Goal: Information Seeking & Learning: Learn about a topic

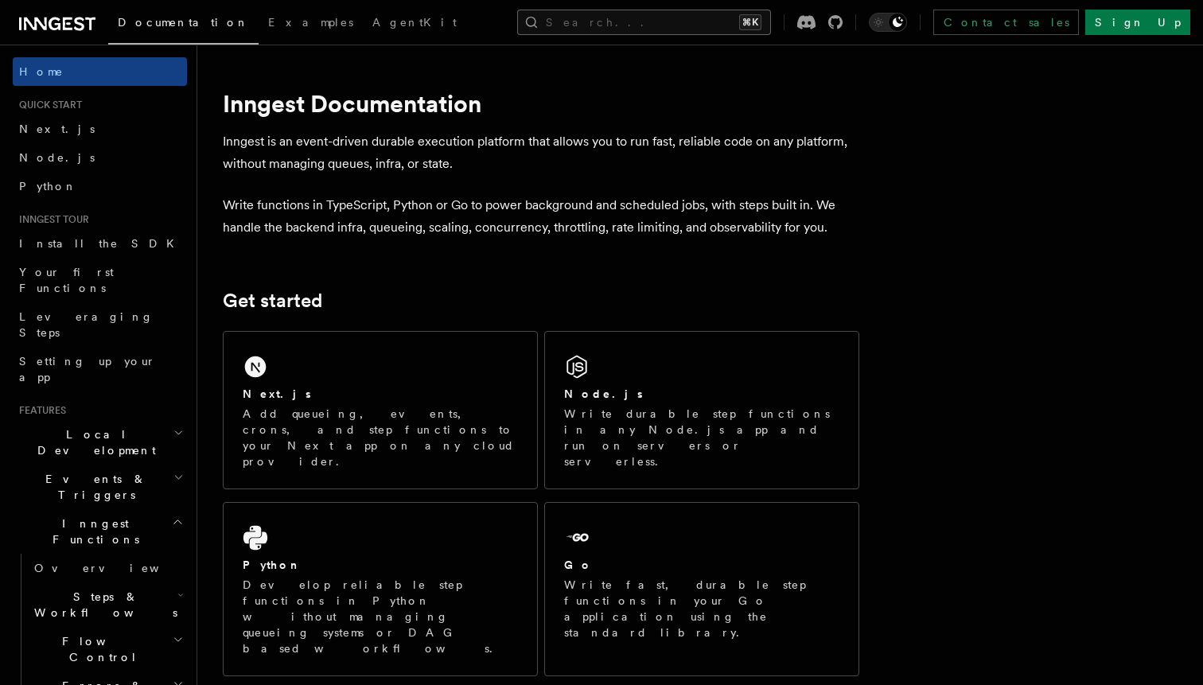
click at [628, 18] on button "Search... ⌘K" at bounding box center [644, 22] width 254 height 25
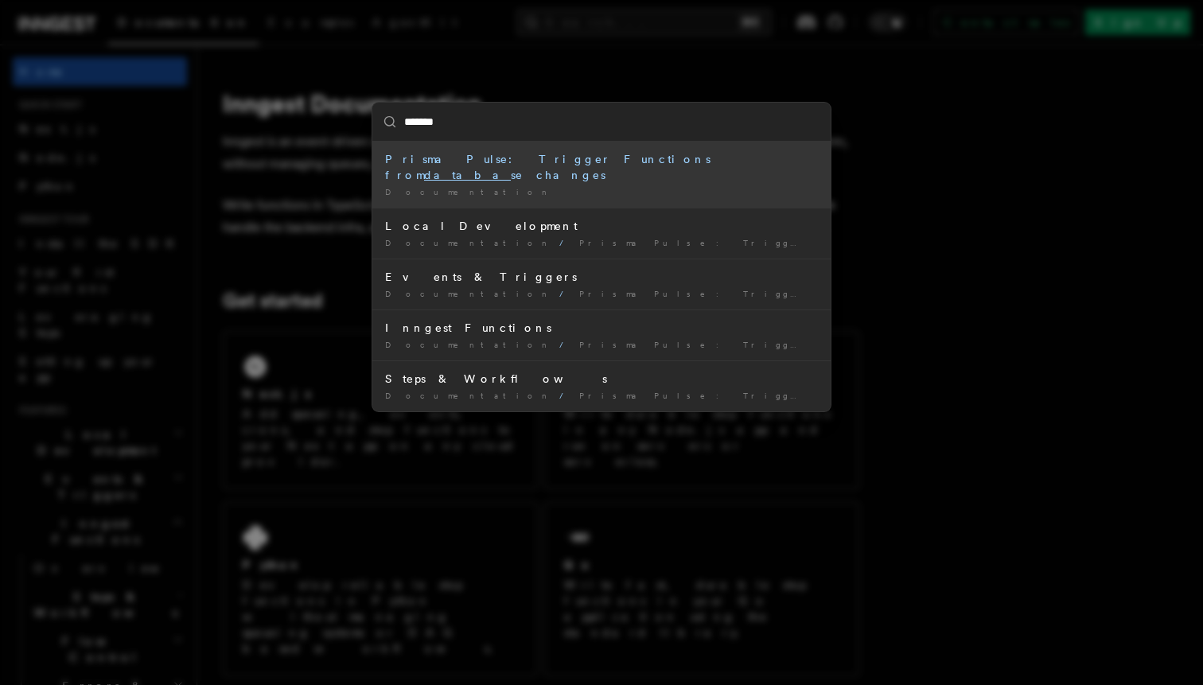
type input "********"
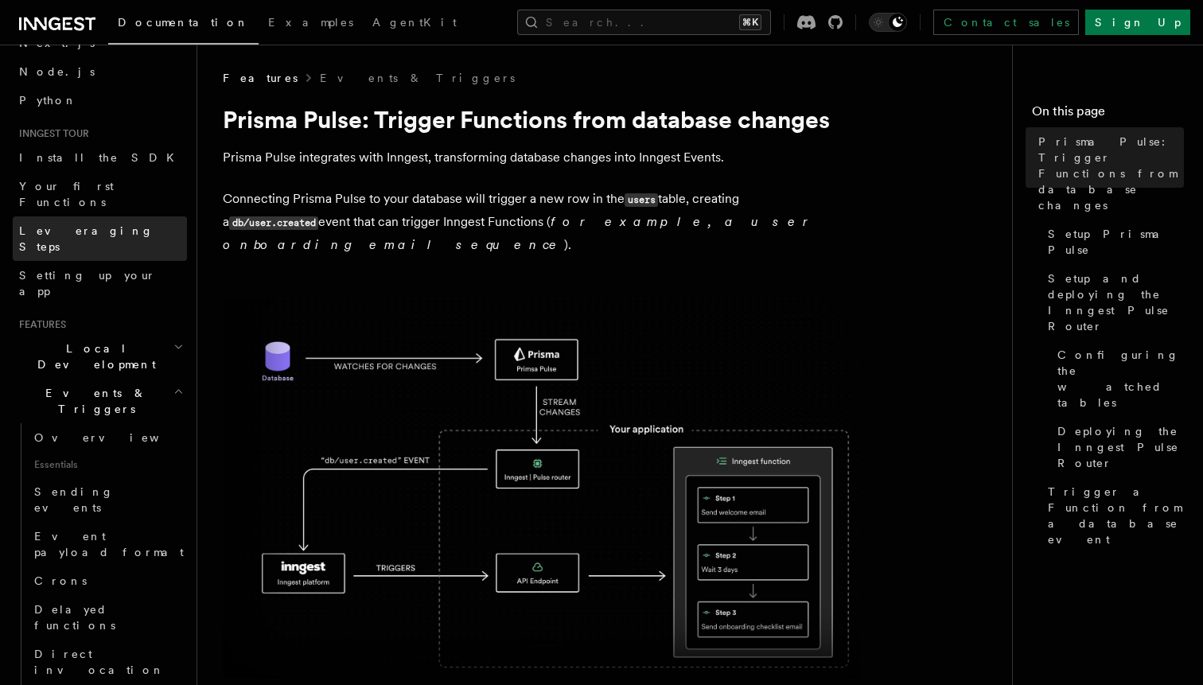
scroll to position [92, 0]
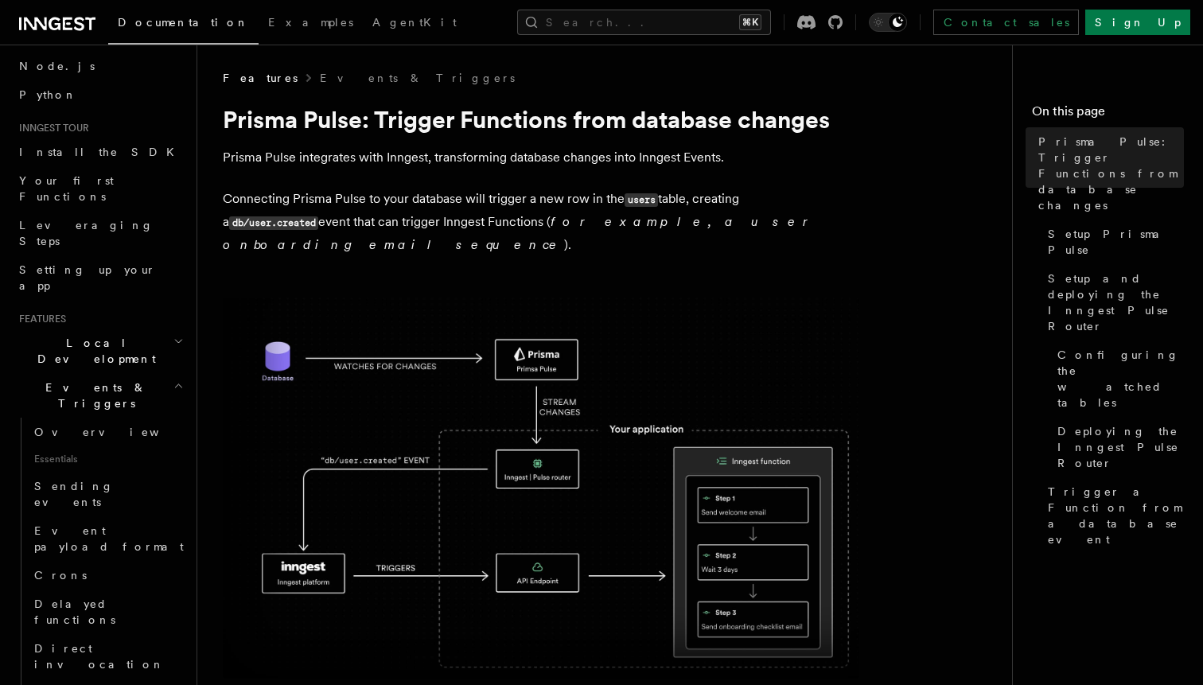
click at [76, 335] on span "Local Development" at bounding box center [93, 351] width 161 height 32
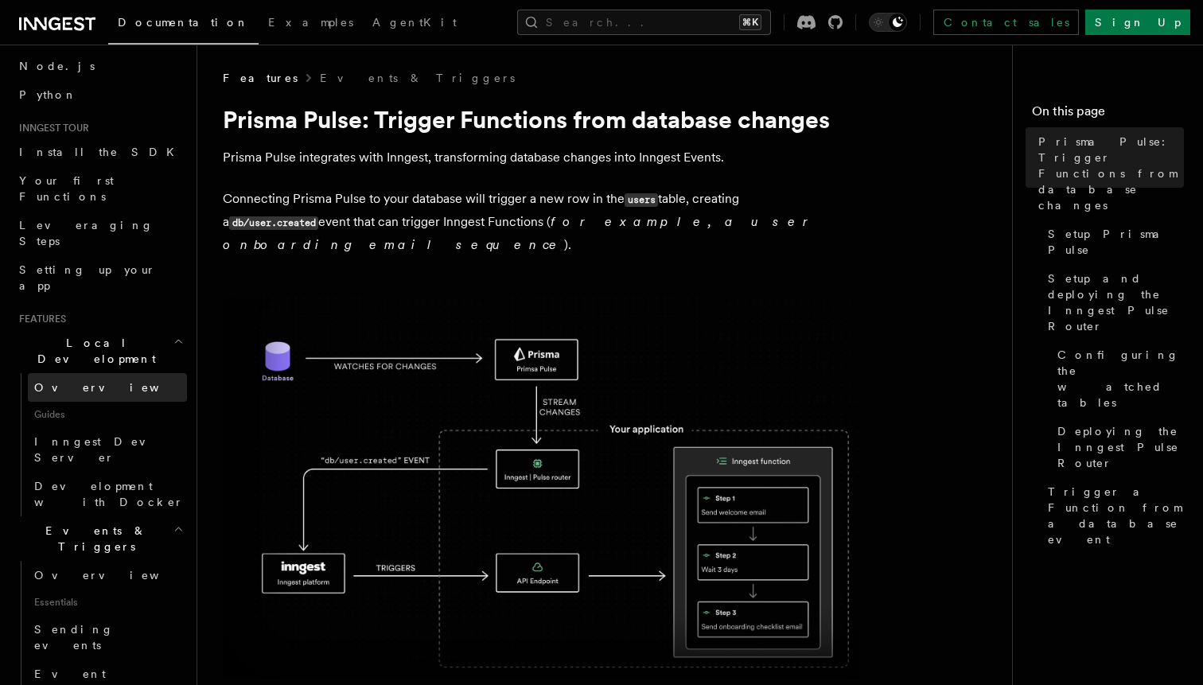
click at [66, 381] on span "Overview" at bounding box center [116, 387] width 164 height 13
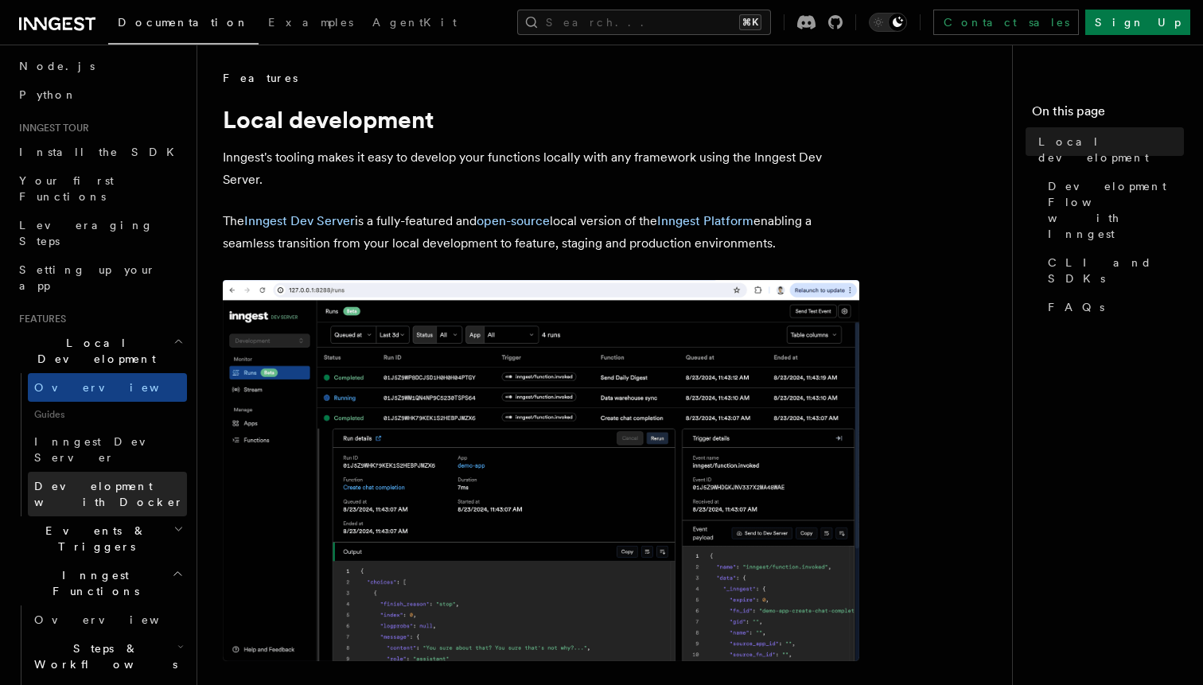
click at [103, 480] on span "Development with Docker" at bounding box center [109, 494] width 150 height 29
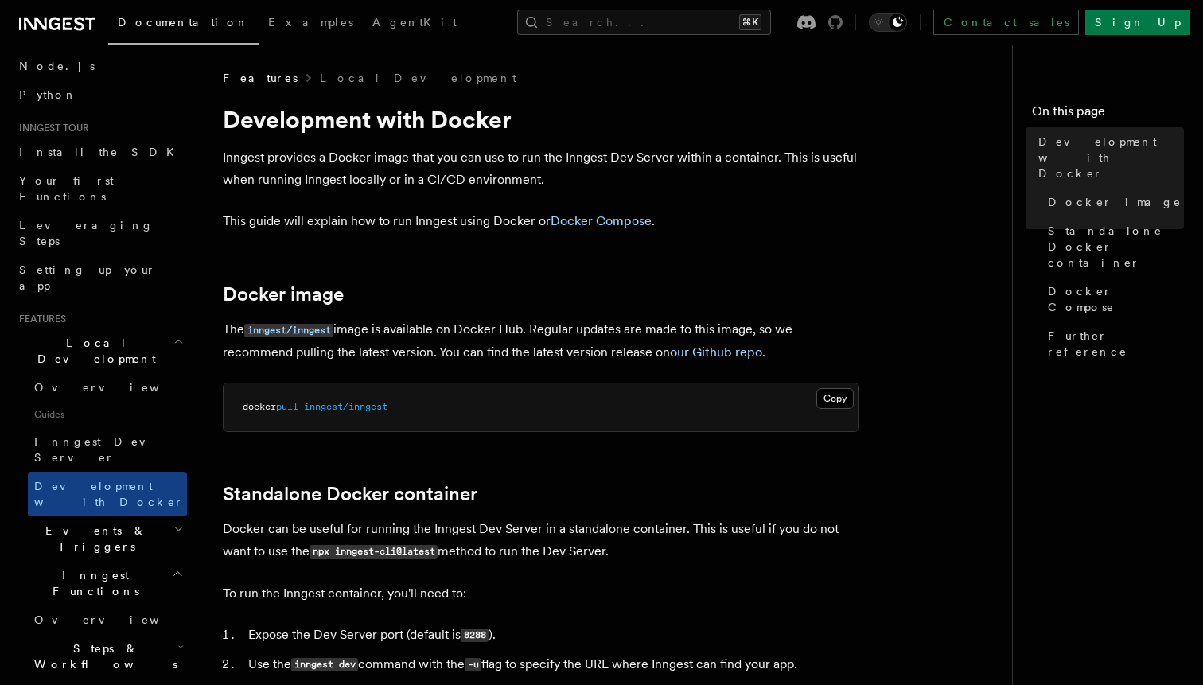
click at [843, 25] on icon at bounding box center [835, 22] width 14 height 14
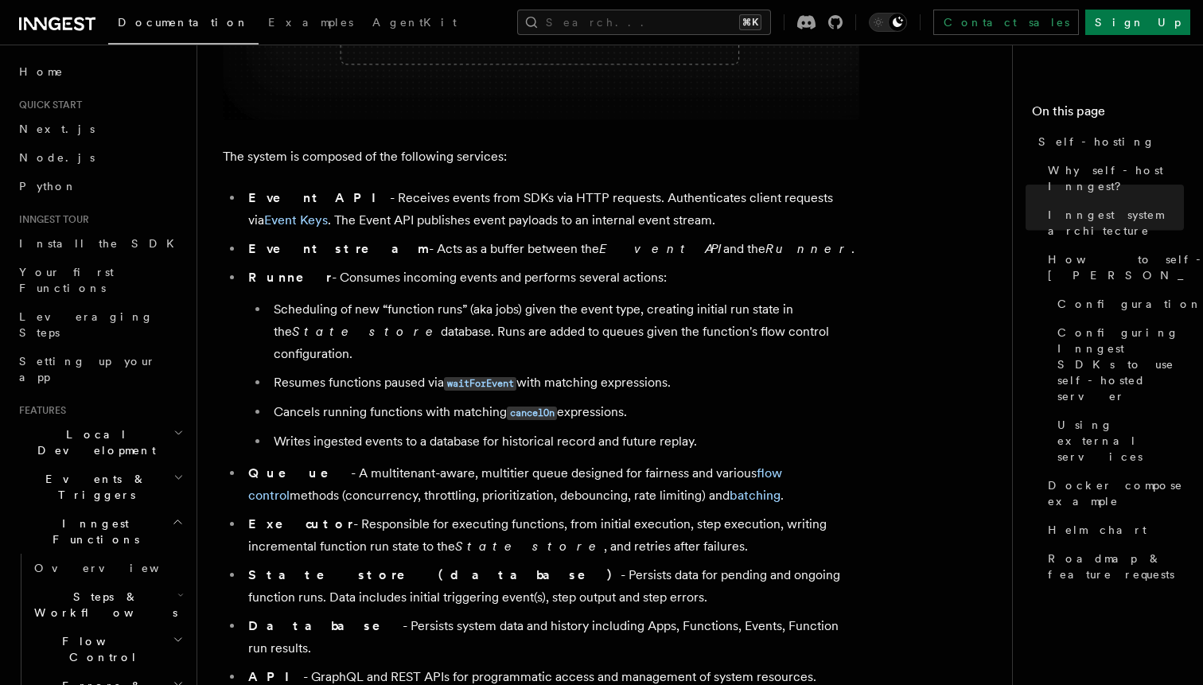
scroll to position [858, 0]
